Goal: Task Accomplishment & Management: Use online tool/utility

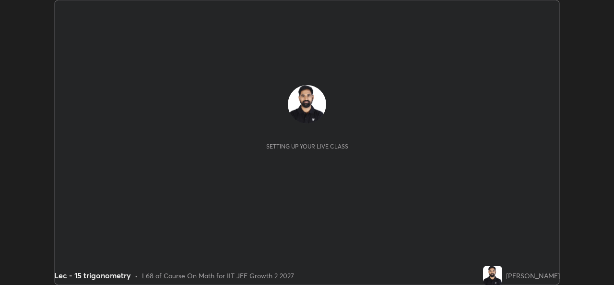
scroll to position [285, 614]
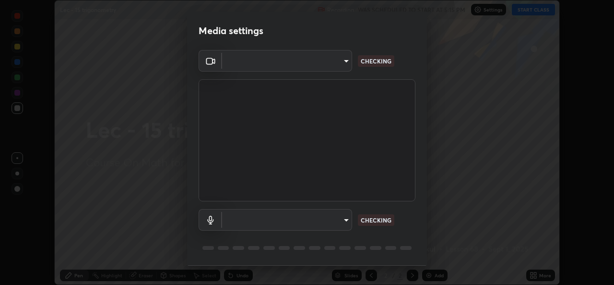
click at [538, 276] on div "Media settings ​ CHECKING ​ CHECKING 1 / 5 Next" at bounding box center [307, 142] width 614 height 285
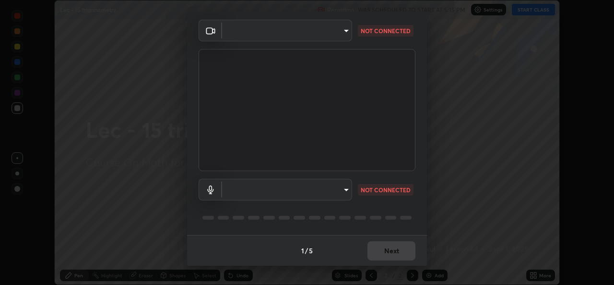
type input "78e73baf3d63bceb4c45423e3c658d9595c8caa1ee6d34b79bc6d5c79dc82097"
type input "default"
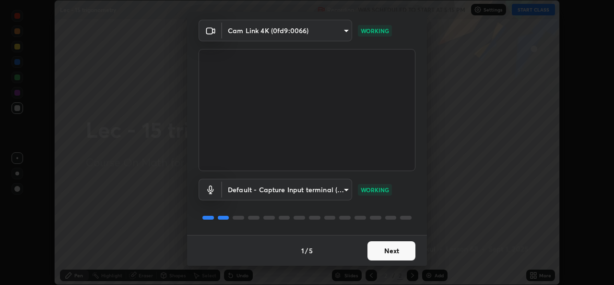
click at [399, 253] on button "Next" at bounding box center [392, 250] width 48 height 19
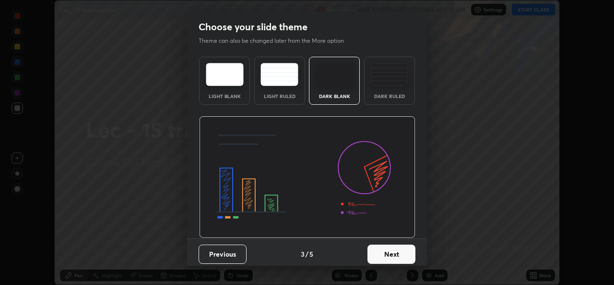
click at [398, 254] on button "Next" at bounding box center [392, 253] width 48 height 19
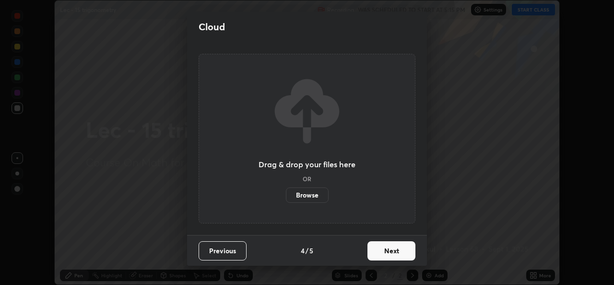
click at [399, 252] on button "Next" at bounding box center [392, 250] width 48 height 19
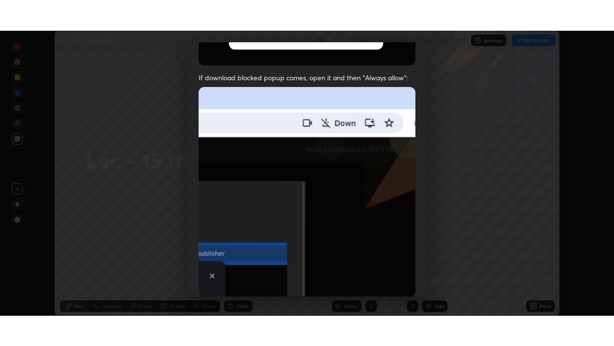
scroll to position [226, 0]
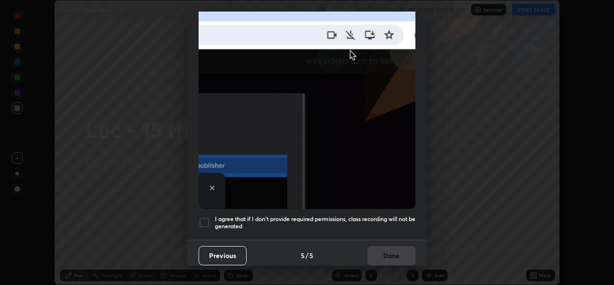
click at [394, 252] on div "Previous 5 / 5 Done" at bounding box center [307, 255] width 240 height 31
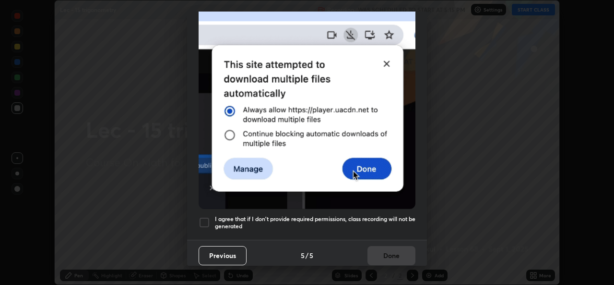
click at [393, 215] on h5 "I agree that if I don't provide required permissions, class recording will not …" at bounding box center [315, 222] width 201 height 15
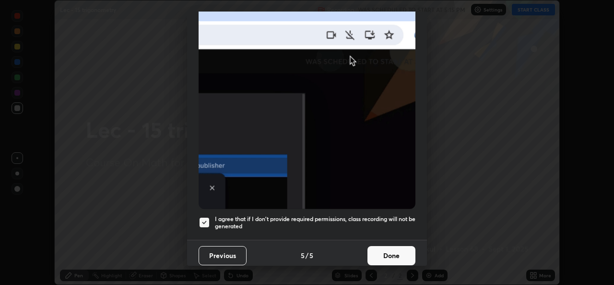
click at [391, 248] on button "Done" at bounding box center [392, 255] width 48 height 19
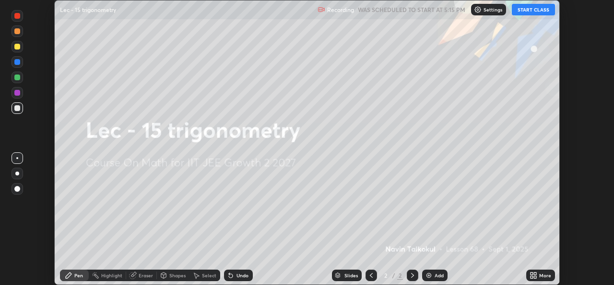
click at [536, 12] on button "START CLASS" at bounding box center [533, 10] width 43 height 12
click at [545, 274] on div "More" at bounding box center [546, 275] width 12 height 5
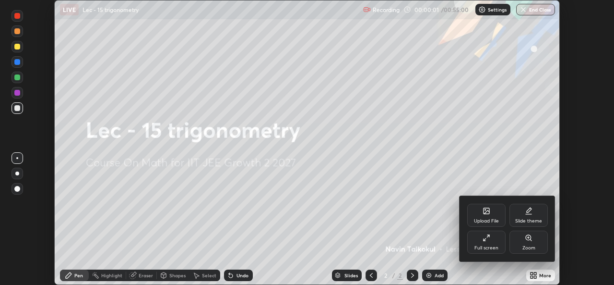
click at [490, 243] on div "Full screen" at bounding box center [487, 241] width 38 height 23
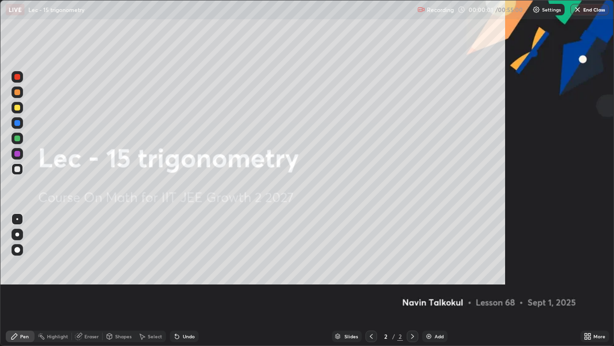
scroll to position [346, 614]
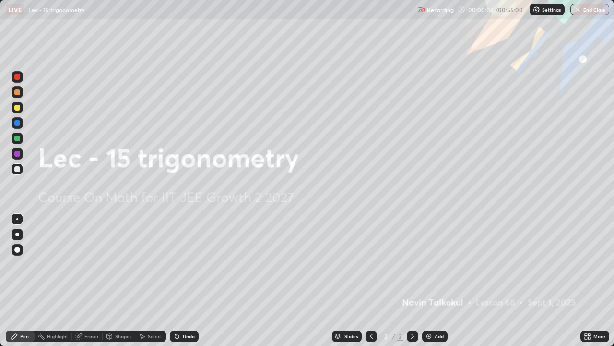
click at [436, 284] on div "Add" at bounding box center [439, 336] width 9 height 5
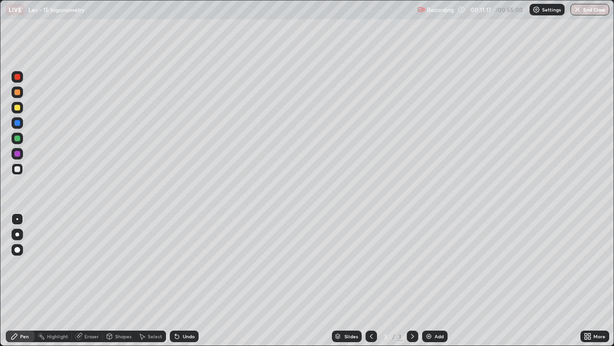
click at [432, 284] on img at bounding box center [429, 336] width 8 height 8
click at [370, 284] on icon at bounding box center [372, 336] width 8 height 8
click at [438, 284] on div "Add" at bounding box center [439, 336] width 9 height 5
click at [434, 284] on div "Add" at bounding box center [434, 336] width 25 height 12
click at [194, 284] on div "Undo" at bounding box center [184, 336] width 29 height 12
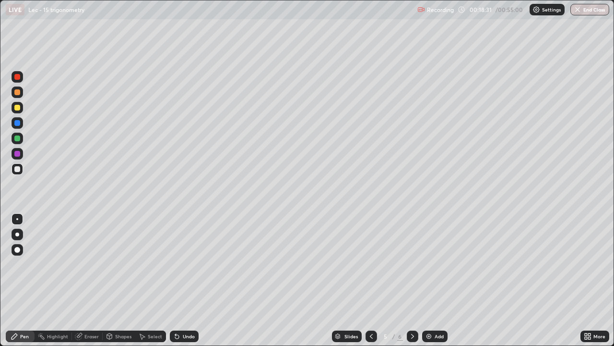
click at [191, 284] on div "Undo" at bounding box center [189, 336] width 12 height 5
click at [435, 284] on div "Add" at bounding box center [439, 336] width 9 height 5
click at [183, 284] on div "Undo" at bounding box center [189, 336] width 12 height 5
click at [187, 284] on div "Undo" at bounding box center [189, 336] width 12 height 5
click at [579, 158] on button "Undo" at bounding box center [591, 164] width 28 height 12
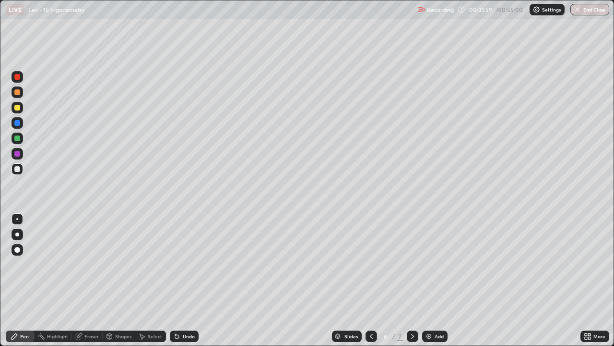
click at [433, 284] on div "Add" at bounding box center [434, 336] width 25 height 12
click at [434, 284] on div "Add" at bounding box center [434, 336] width 25 height 12
click at [95, 284] on div "Eraser" at bounding box center [91, 336] width 14 height 5
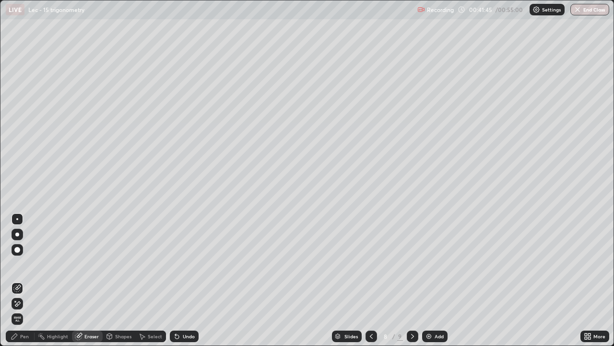
click at [29, 284] on div "Pen" at bounding box center [20, 336] width 29 height 12
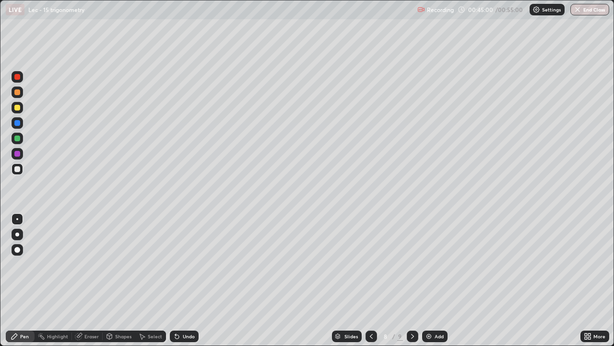
click at [594, 12] on button "End Class" at bounding box center [590, 10] width 39 height 12
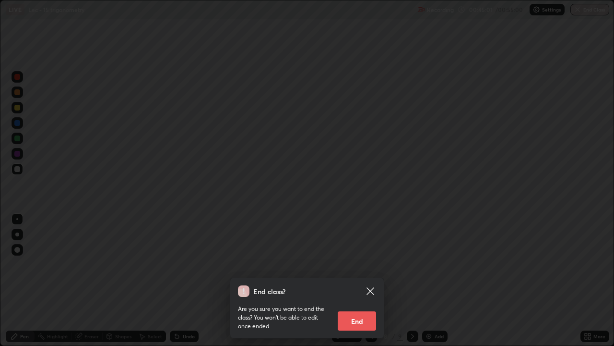
click at [362, 284] on button "End" at bounding box center [357, 320] width 38 height 19
